Goal: Information Seeking & Learning: Learn about a topic

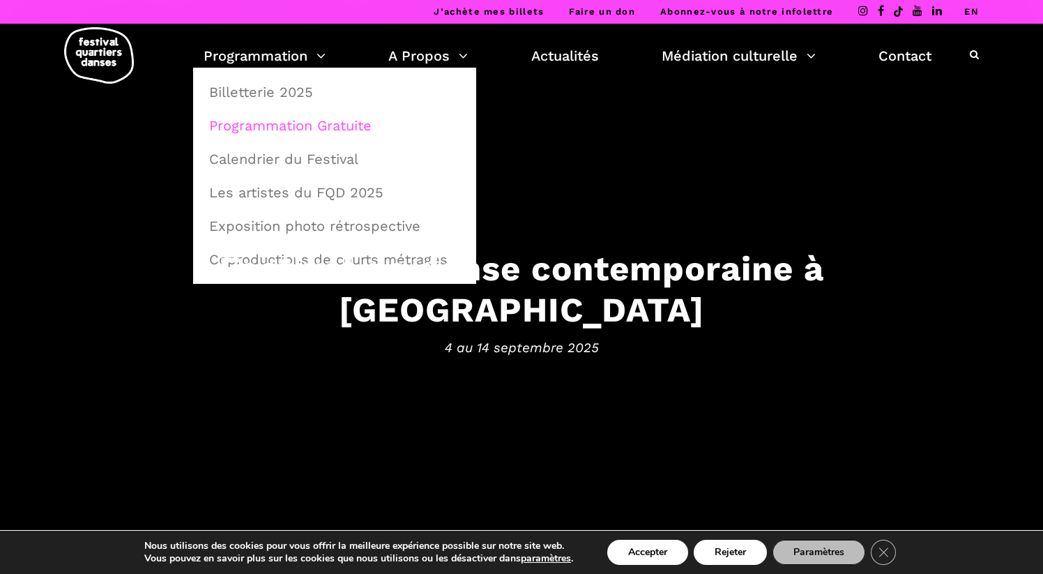
click at [277, 128] on link "Programmation Gratuite" at bounding box center [335, 125] width 268 height 32
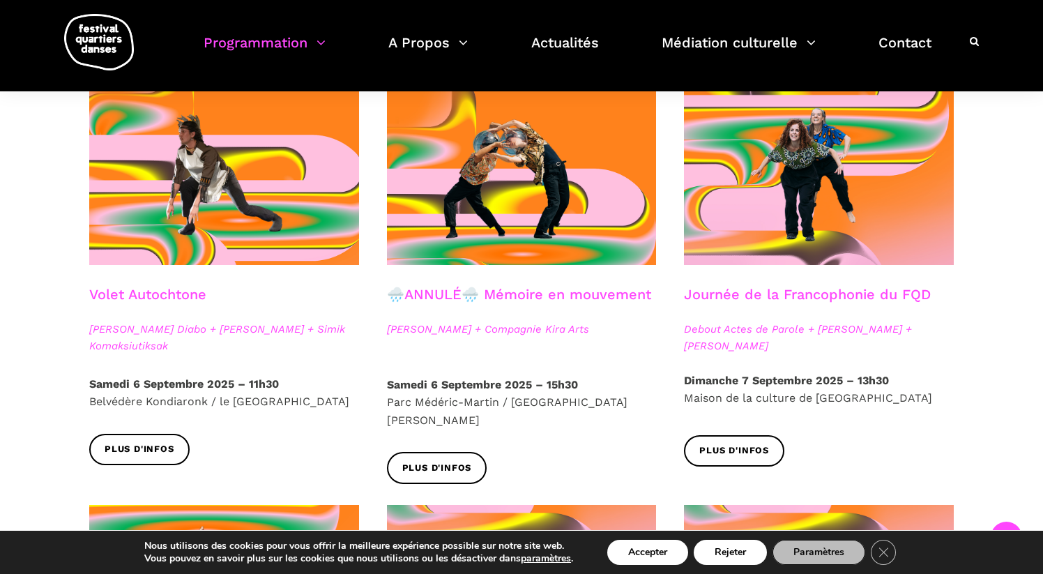
scroll to position [754, 0]
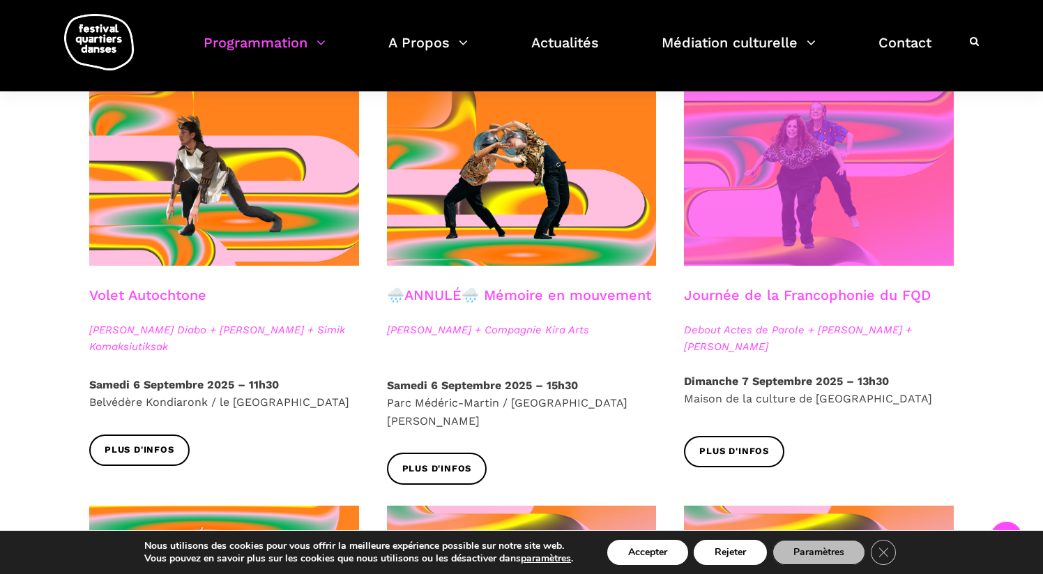
click at [805, 155] on span at bounding box center [819, 175] width 270 height 181
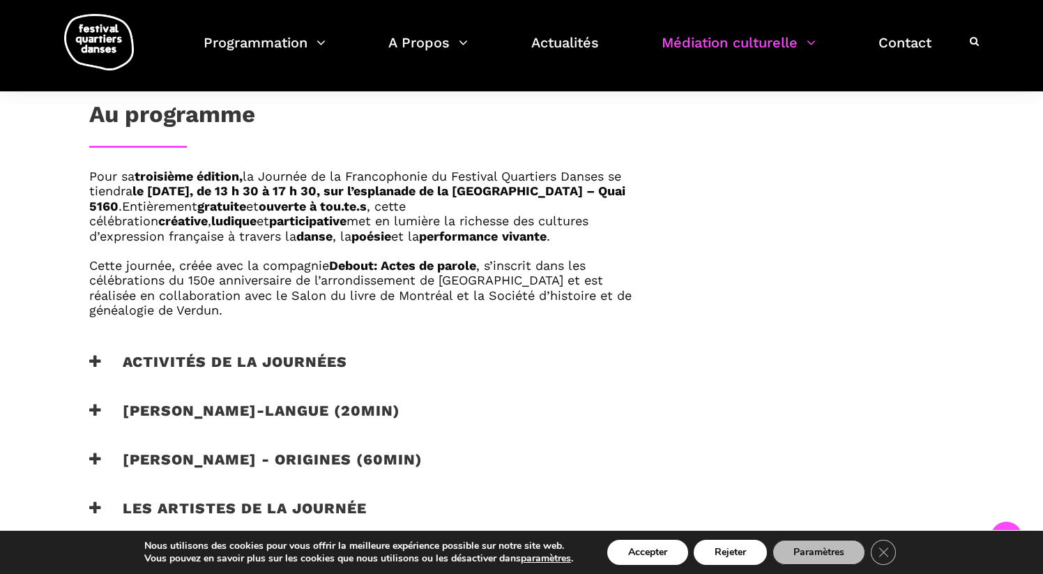
scroll to position [789, 0]
